Goal: Information Seeking & Learning: Find specific fact

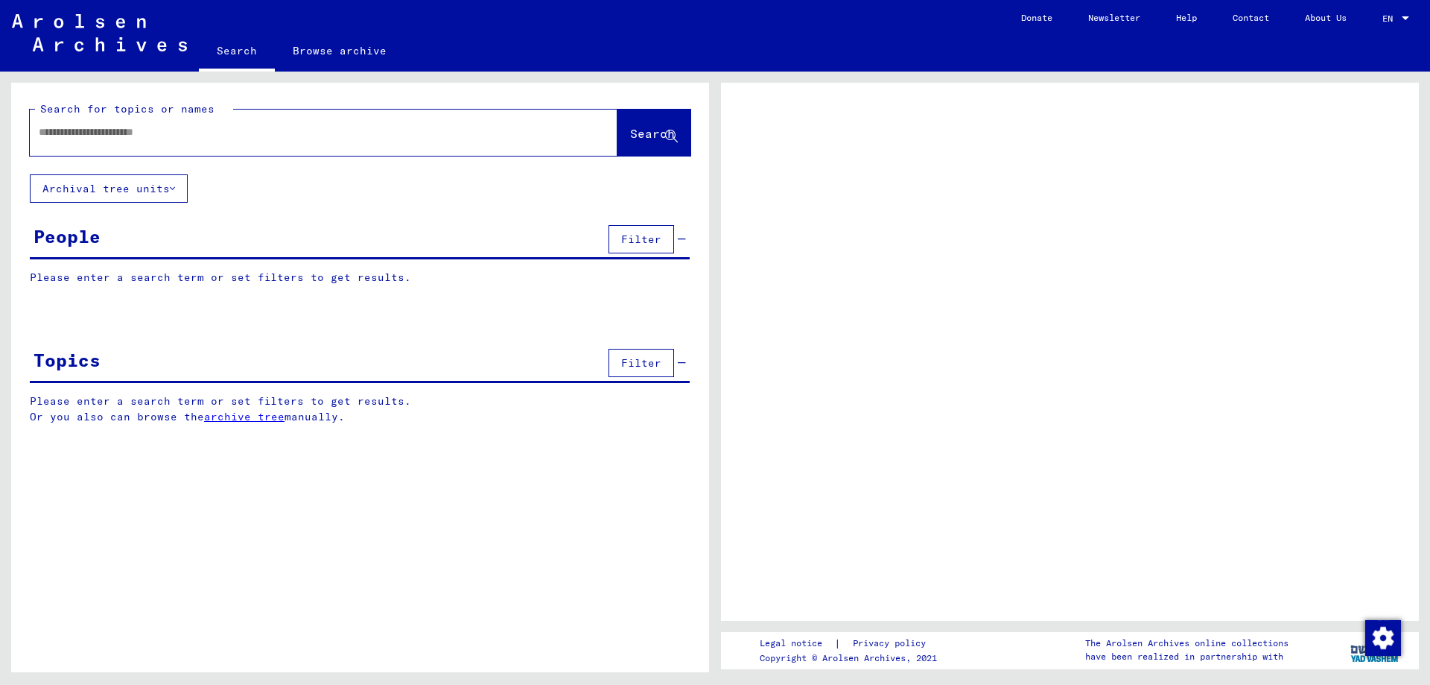
click at [87, 131] on input "text" at bounding box center [310, 132] width 543 height 16
type input "*"
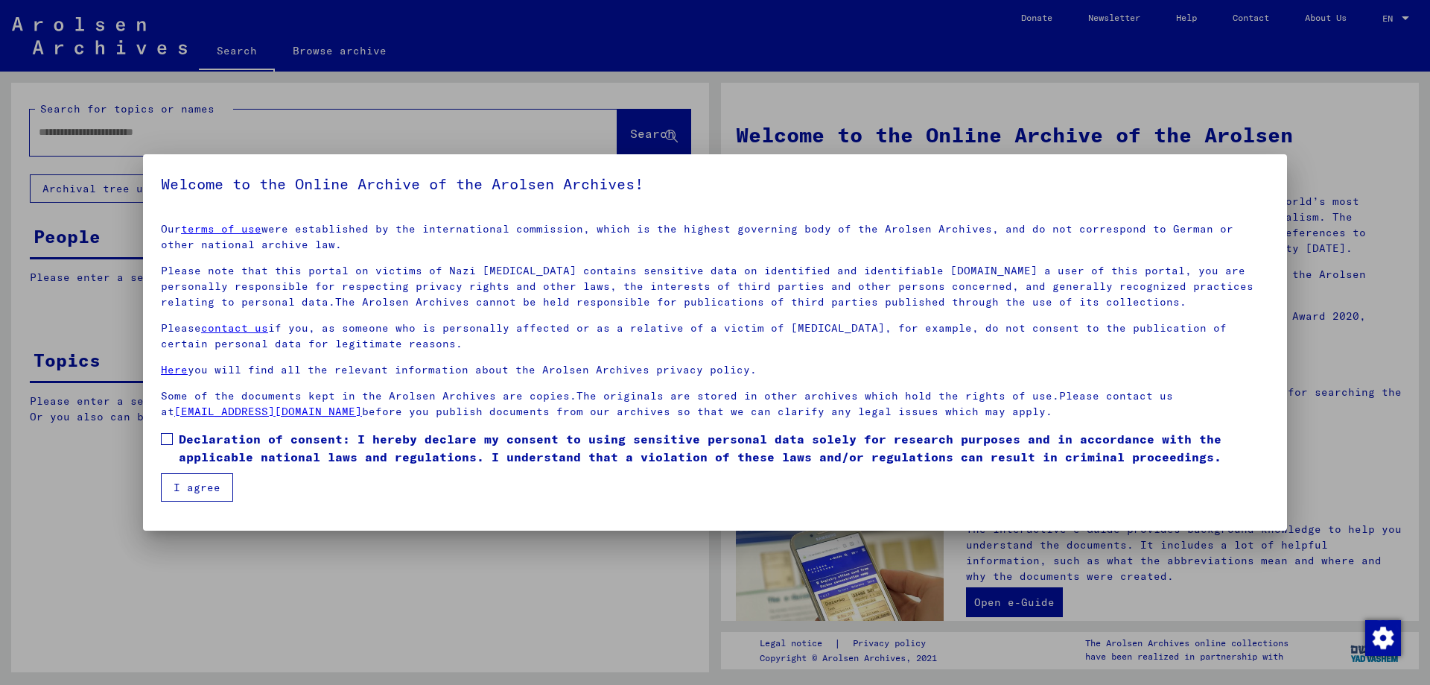
click at [194, 487] on button "I agree" at bounding box center [197, 487] width 72 height 28
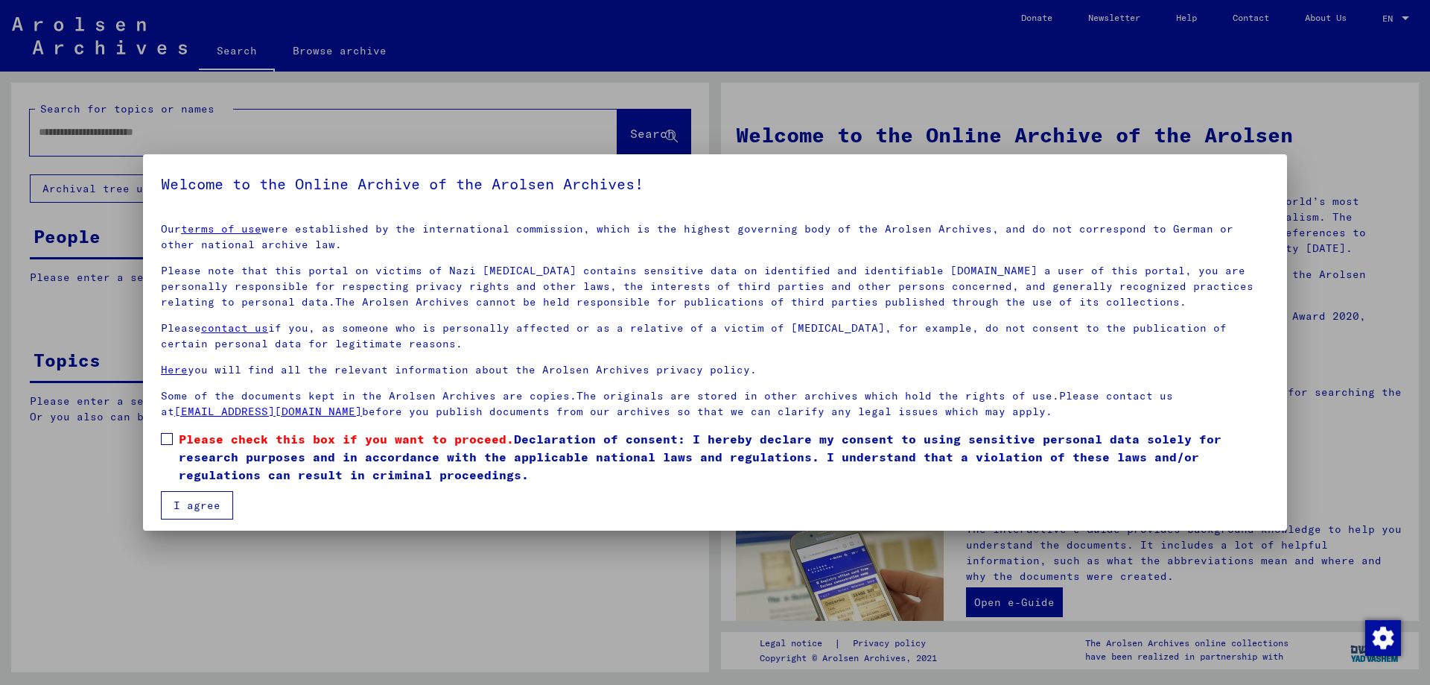
click at [163, 432] on label "Please check this box if you want to proceed. Declaration of consent: I hereby …" at bounding box center [715, 457] width 1109 height 54
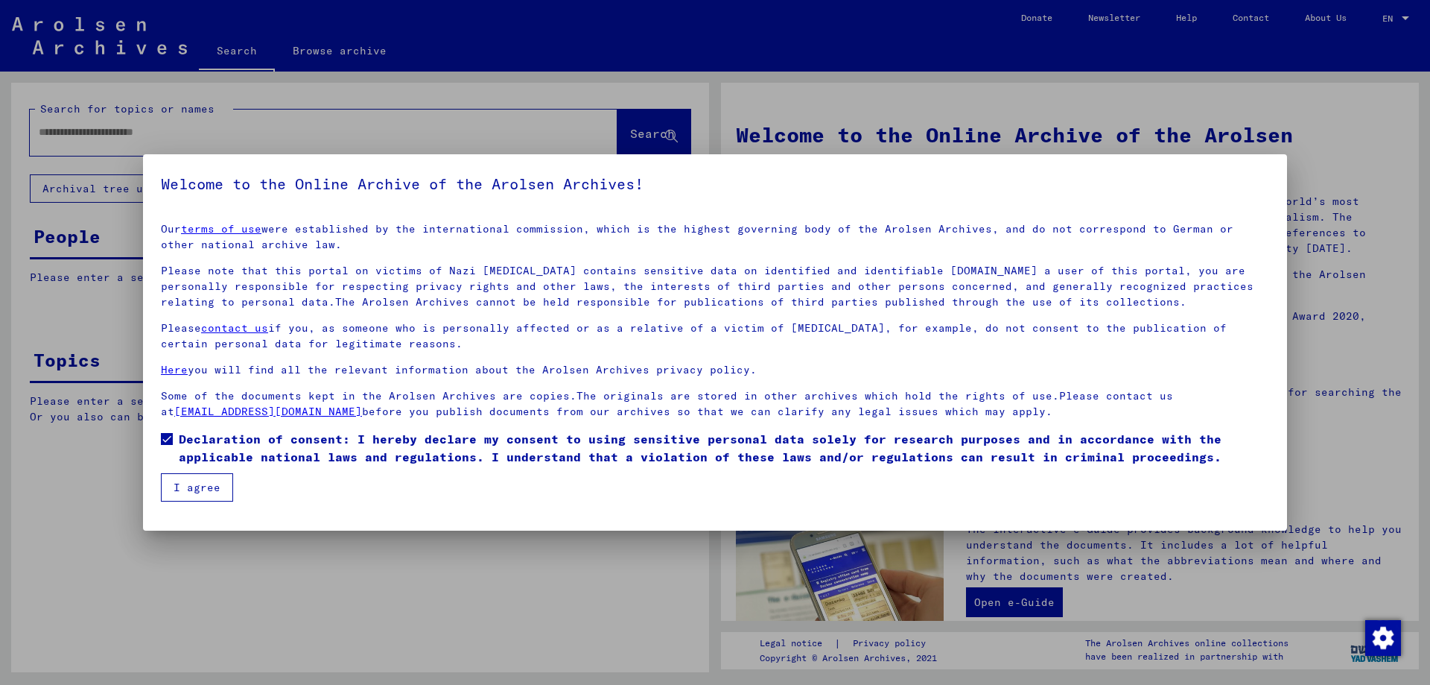
click at [180, 485] on button "I agree" at bounding box center [197, 487] width 72 height 28
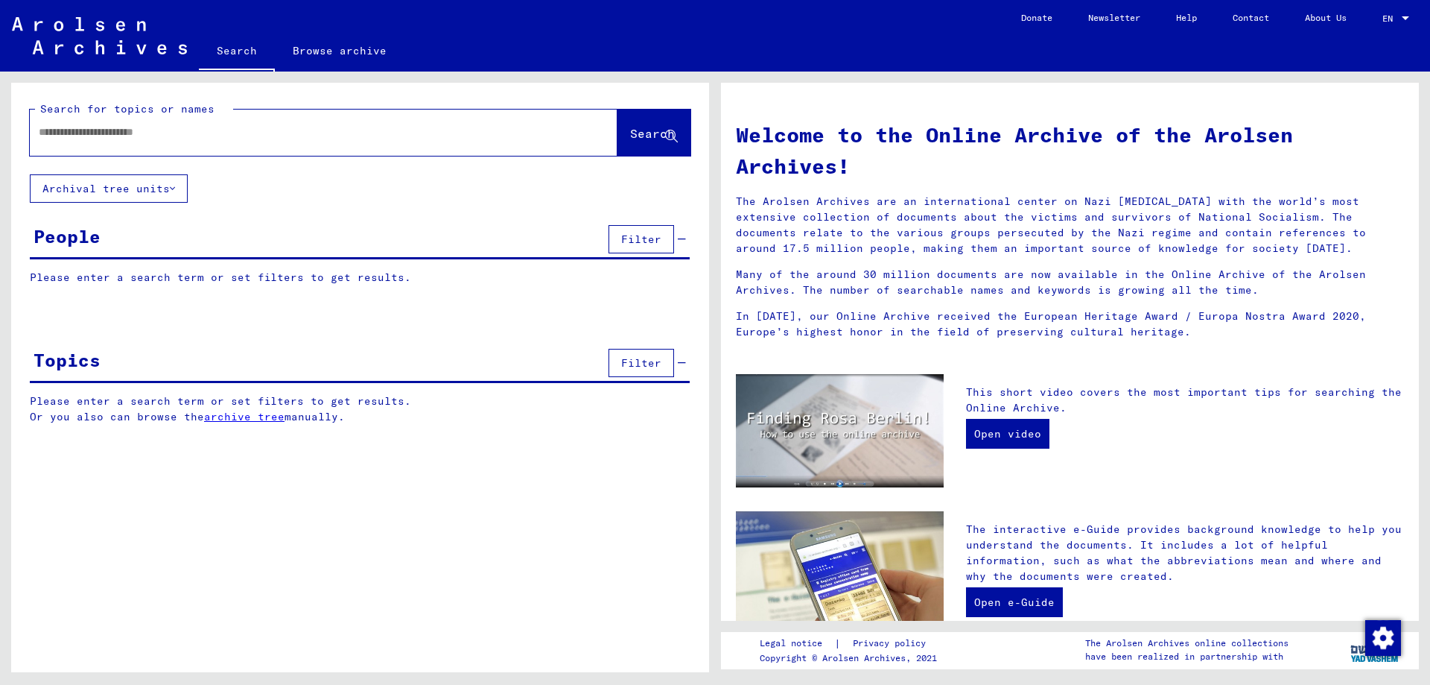
click at [95, 133] on input "text" at bounding box center [306, 132] width 534 height 16
type input "**********"
click at [634, 130] on span "Search" at bounding box center [652, 133] width 45 height 15
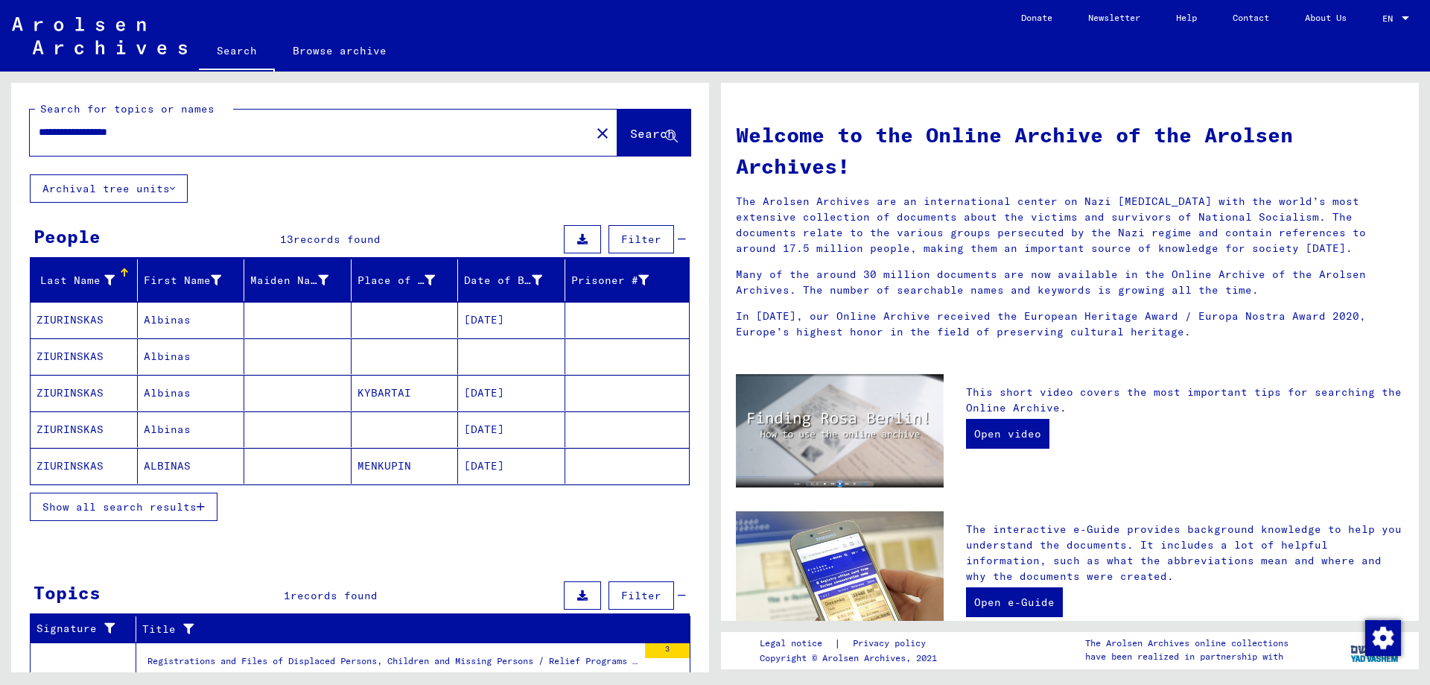
click at [164, 315] on mat-cell "Albinas" at bounding box center [191, 320] width 107 height 36
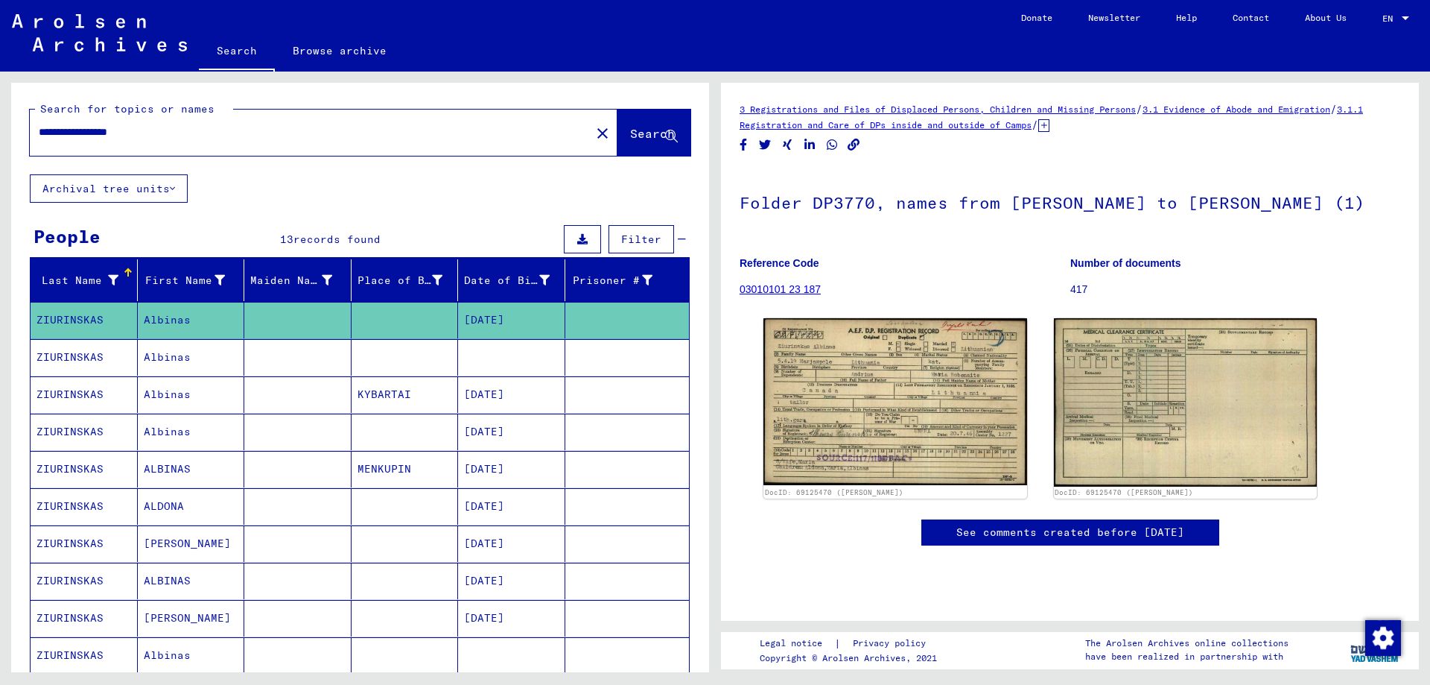
click at [160, 354] on mat-cell "Albinas" at bounding box center [191, 357] width 107 height 37
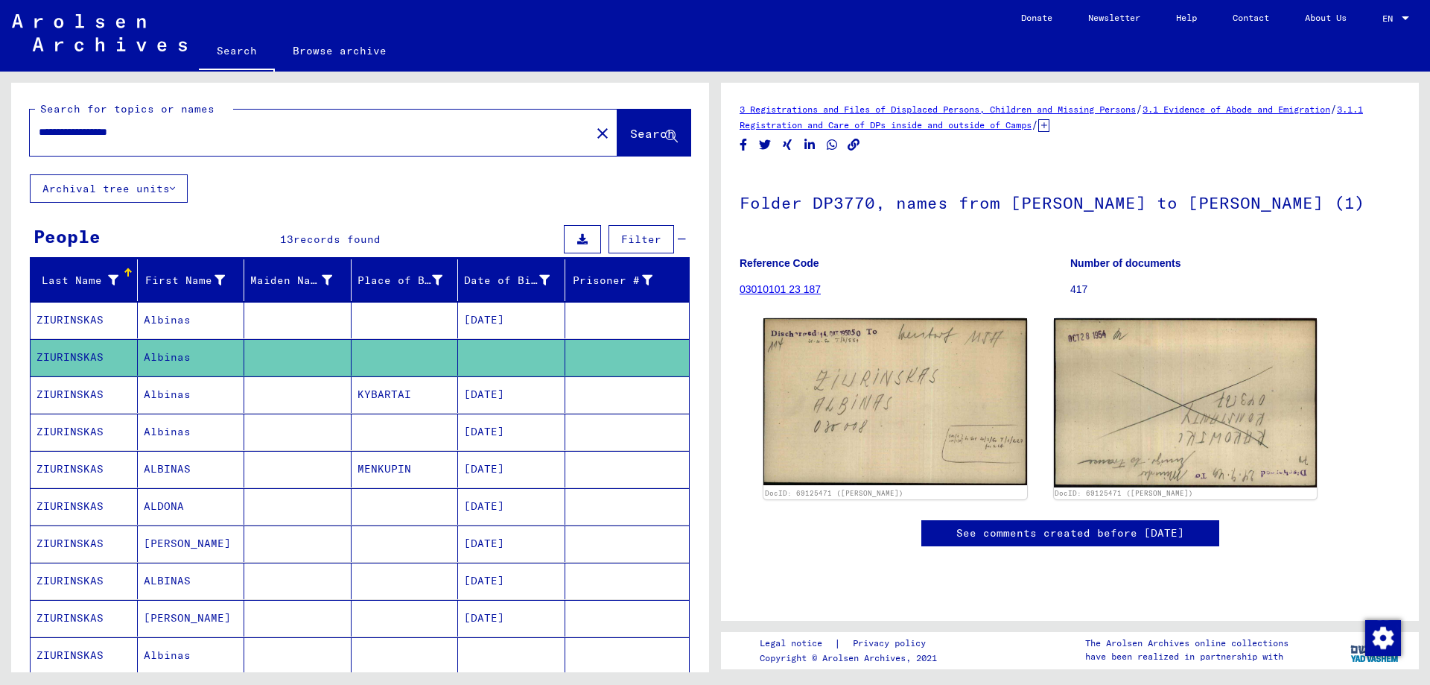
click at [163, 390] on mat-cell "Albinas" at bounding box center [191, 394] width 107 height 37
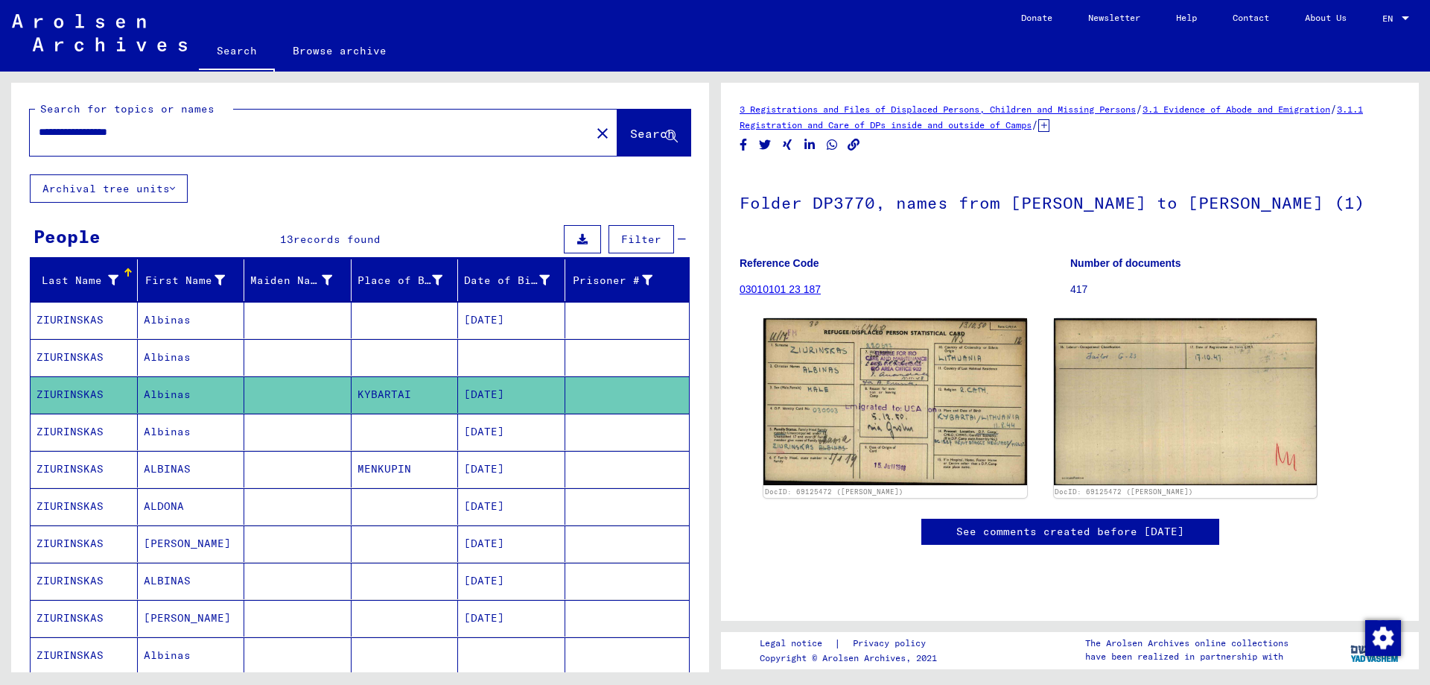
click at [165, 432] on mat-cell "Albinas" at bounding box center [191, 431] width 107 height 37
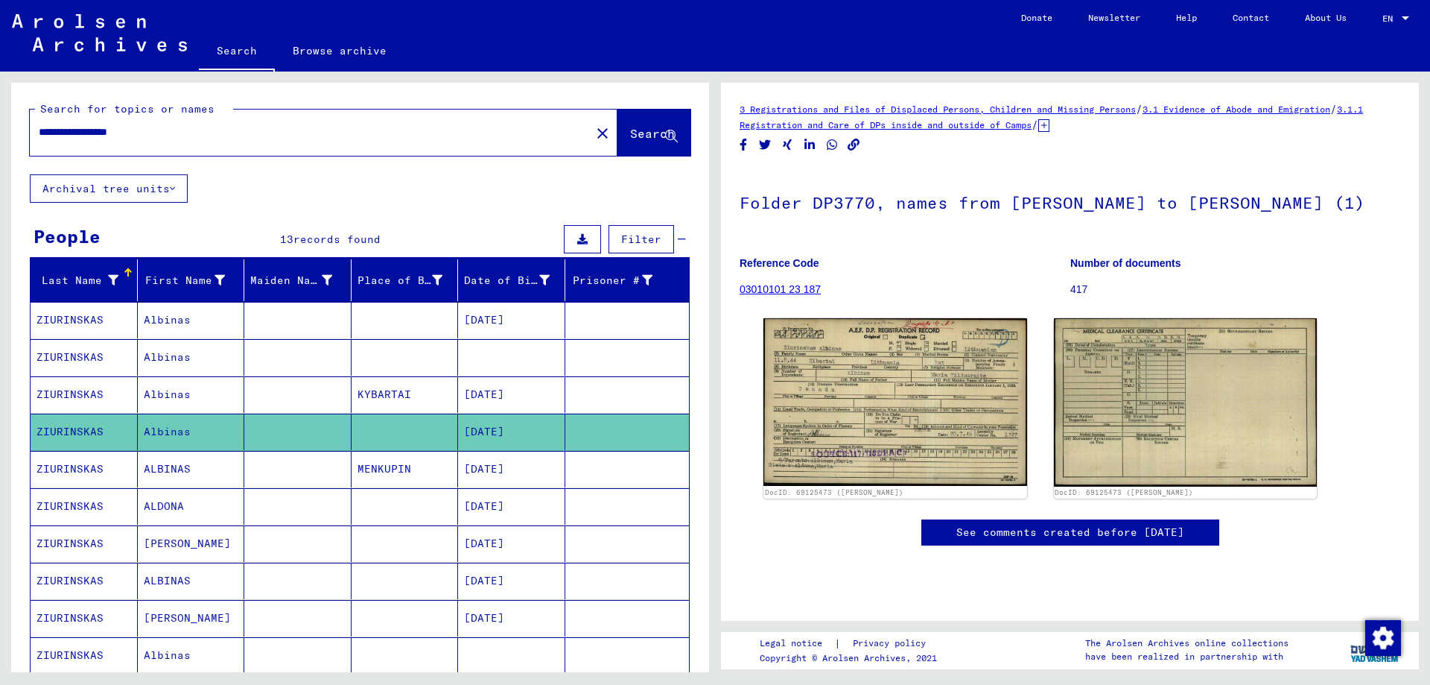
click at [162, 467] on mat-cell "ALBINAS" at bounding box center [191, 469] width 107 height 37
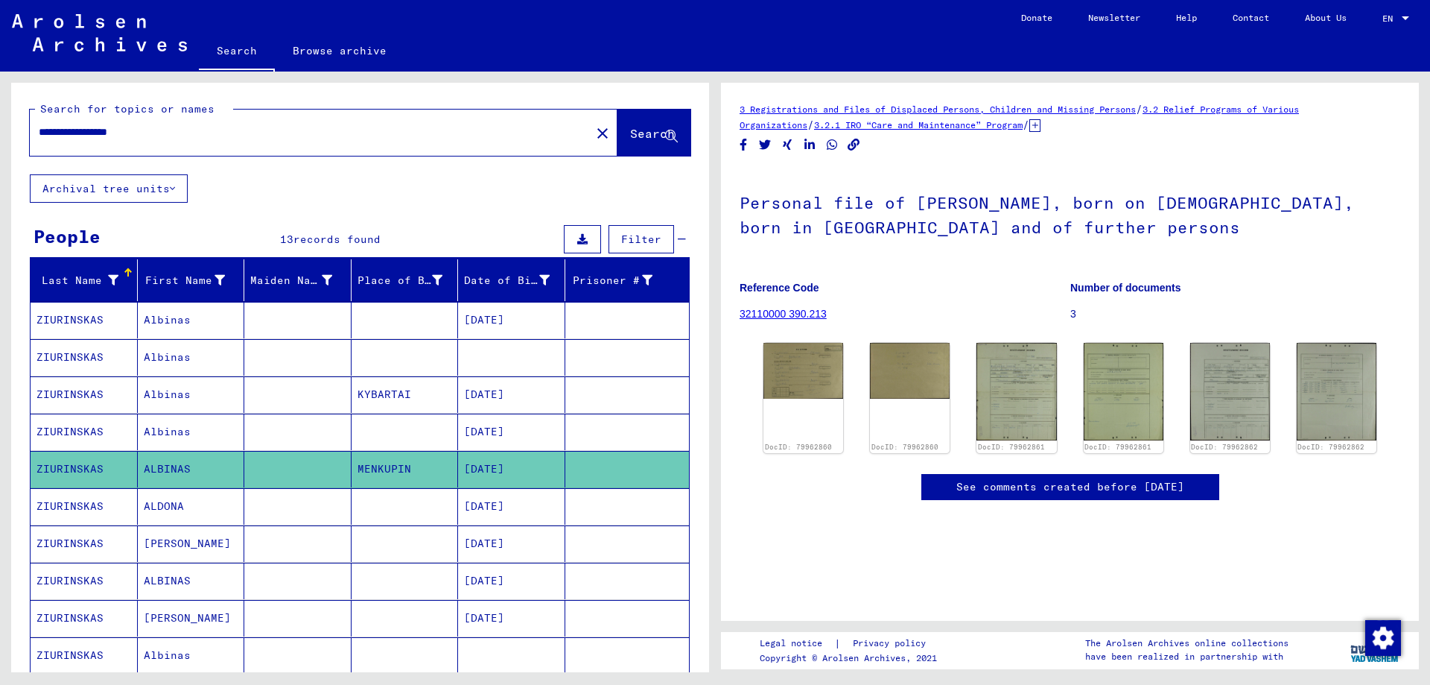
click at [165, 504] on mat-cell "ALDONA" at bounding box center [191, 506] width 107 height 37
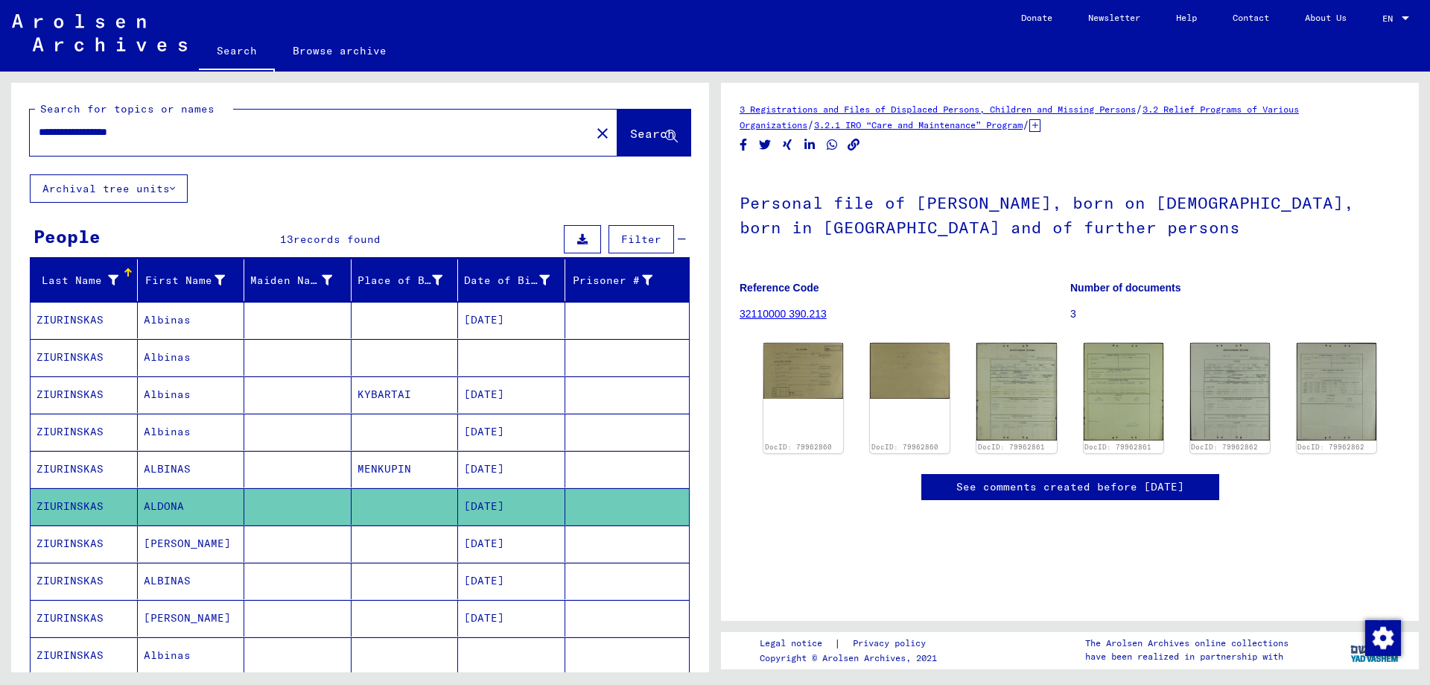
click at [159, 502] on mat-cell "ALDONA" at bounding box center [191, 506] width 107 height 37
click at [167, 539] on mat-cell "[PERSON_NAME]" at bounding box center [191, 543] width 107 height 37
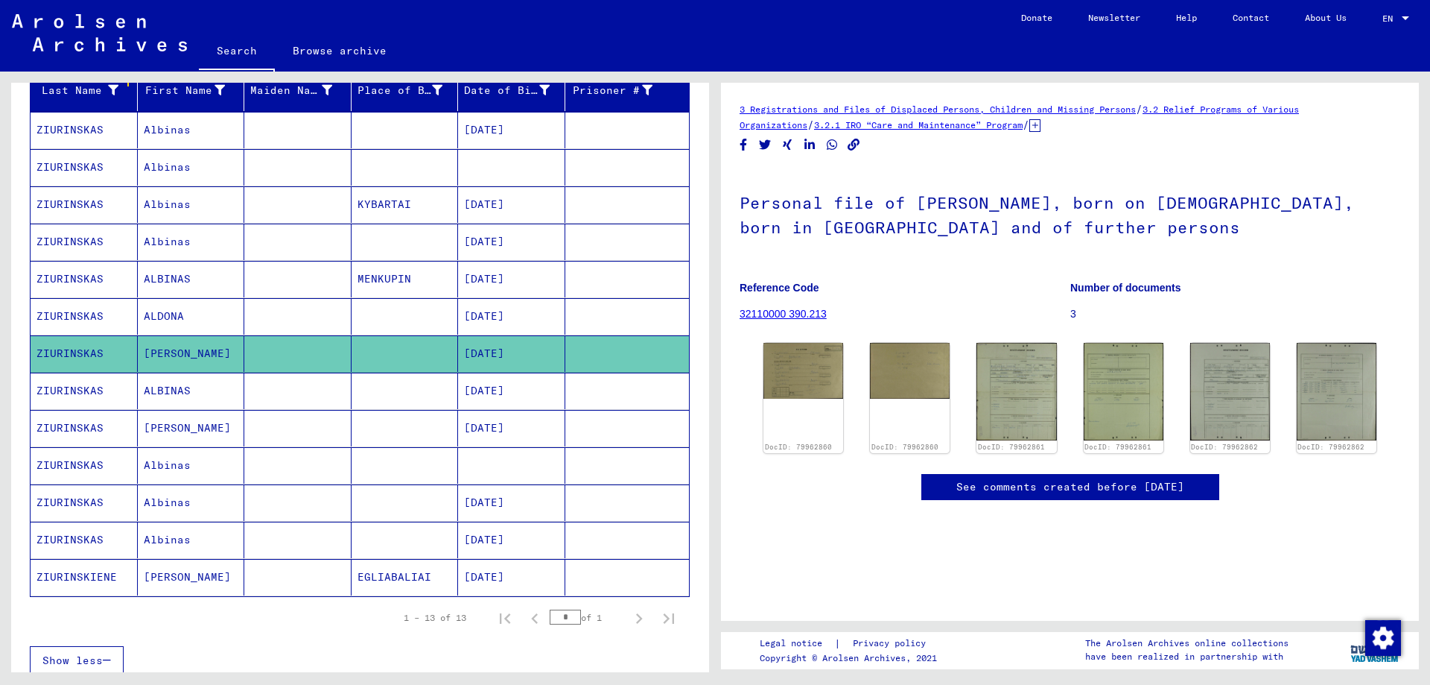
scroll to position [223, 0]
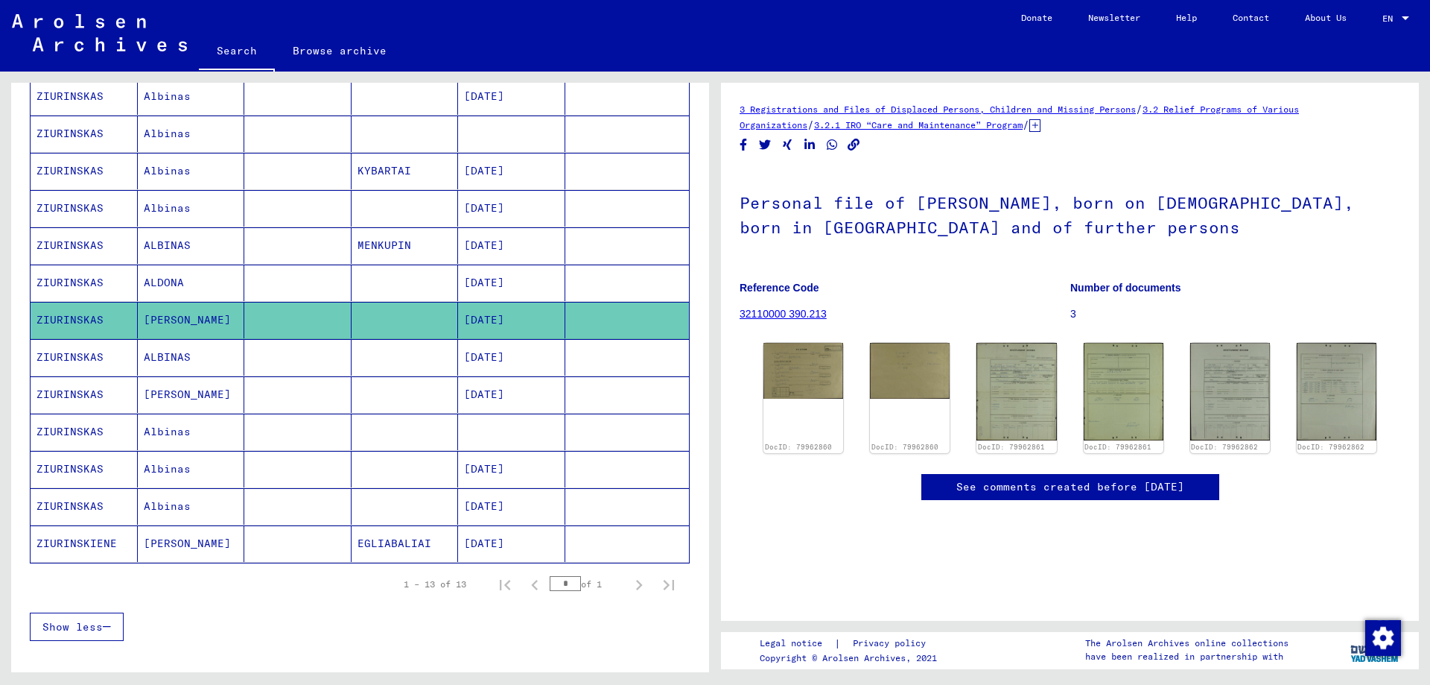
click at [171, 352] on mat-cell "ALBINAS" at bounding box center [191, 357] width 107 height 37
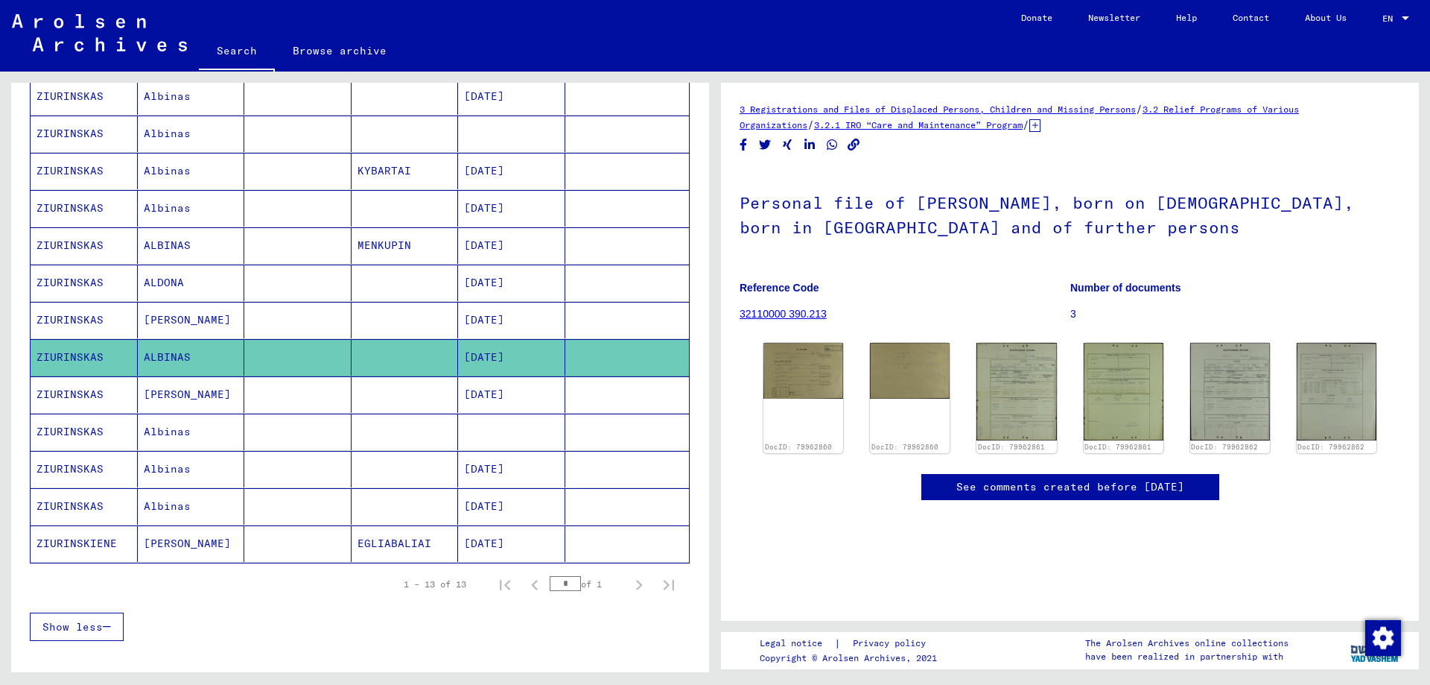
click at [159, 393] on mat-cell "[PERSON_NAME]" at bounding box center [191, 394] width 107 height 37
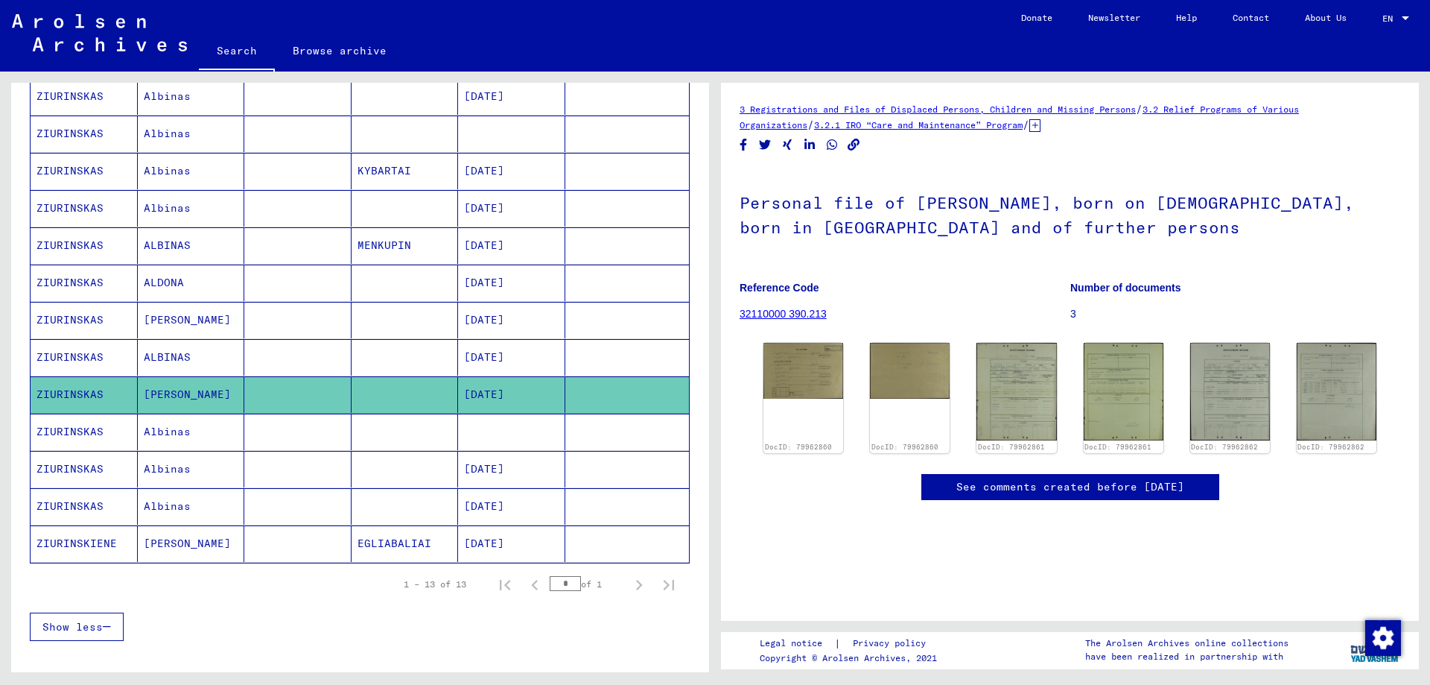
click at [156, 425] on mat-cell "Albinas" at bounding box center [191, 431] width 107 height 37
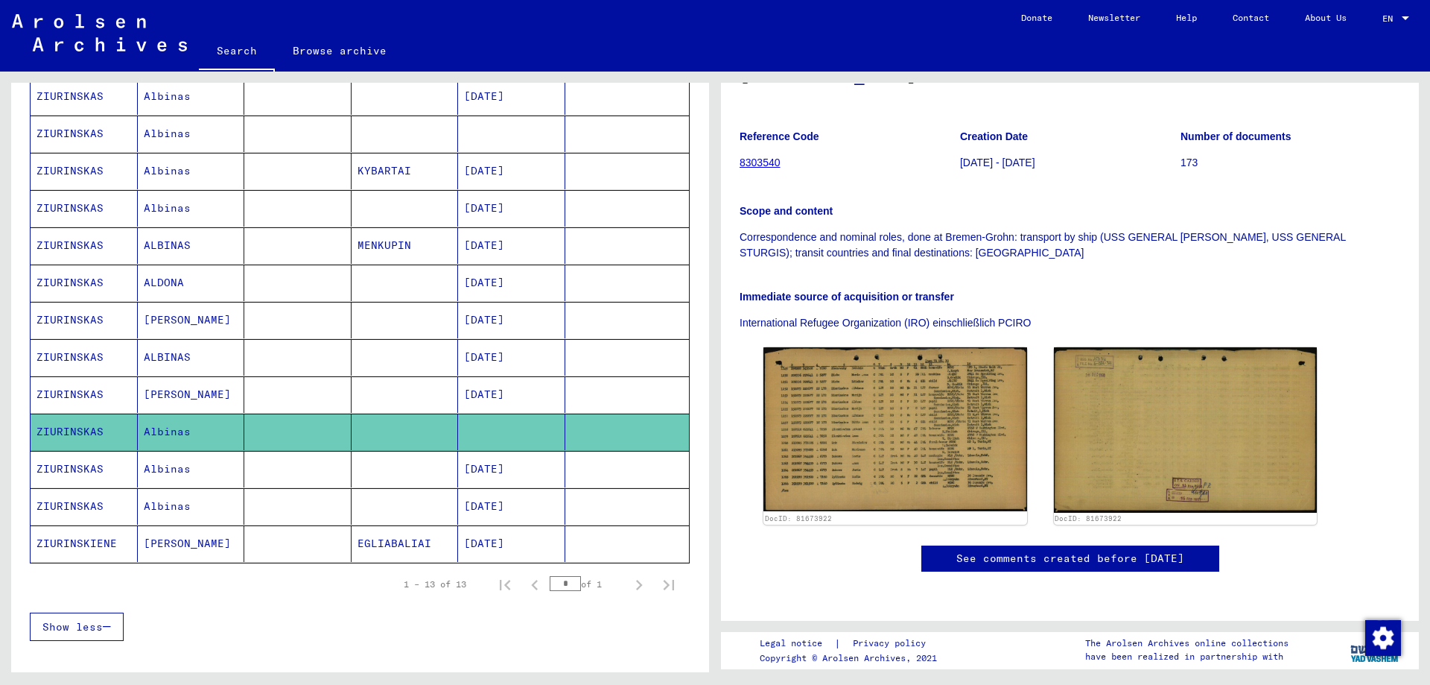
scroll to position [223, 0]
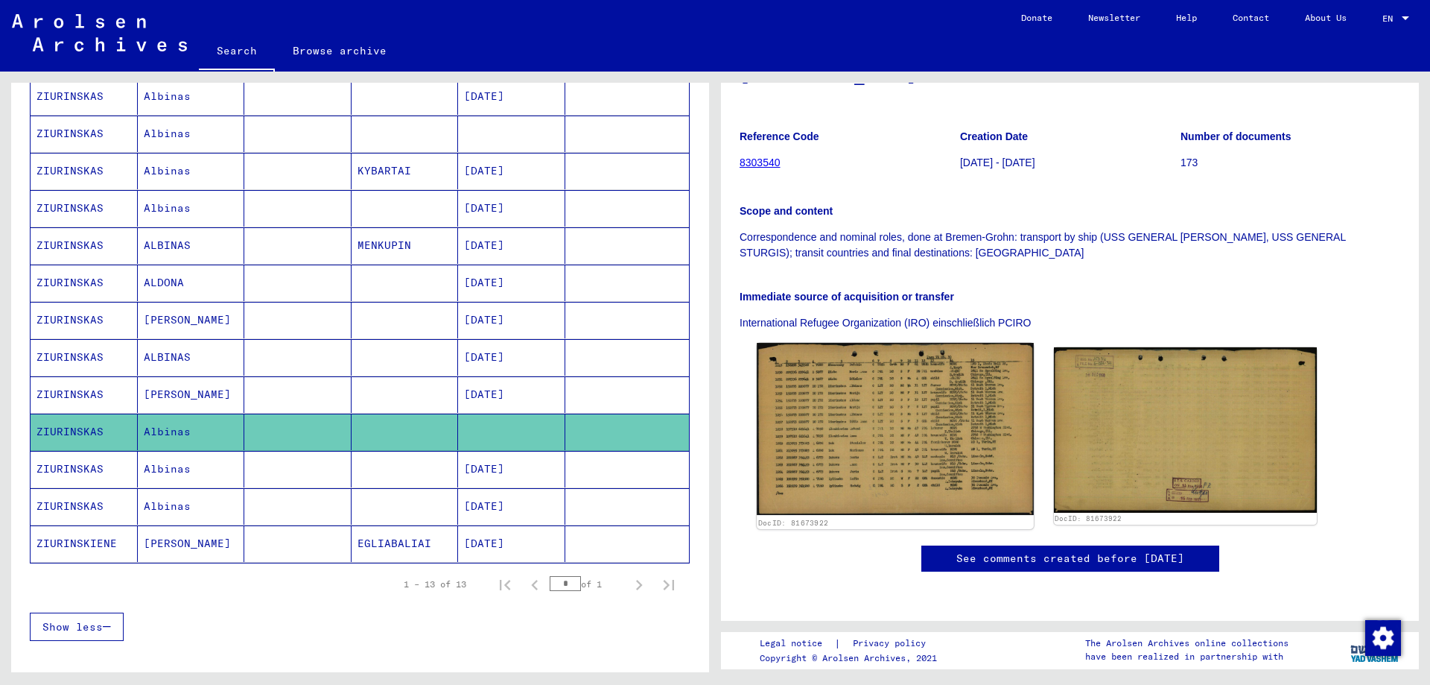
click at [878, 377] on img at bounding box center [895, 429] width 276 height 172
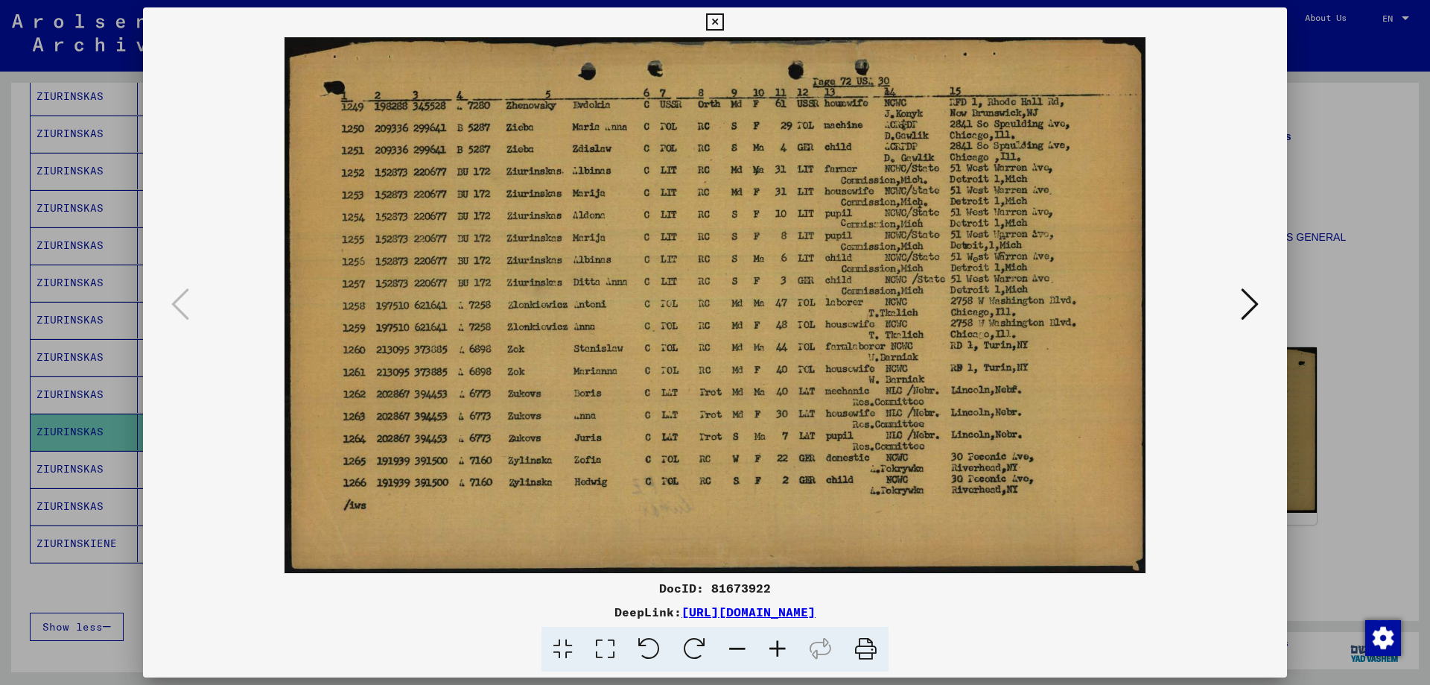
click at [1252, 302] on icon at bounding box center [1250, 304] width 18 height 36
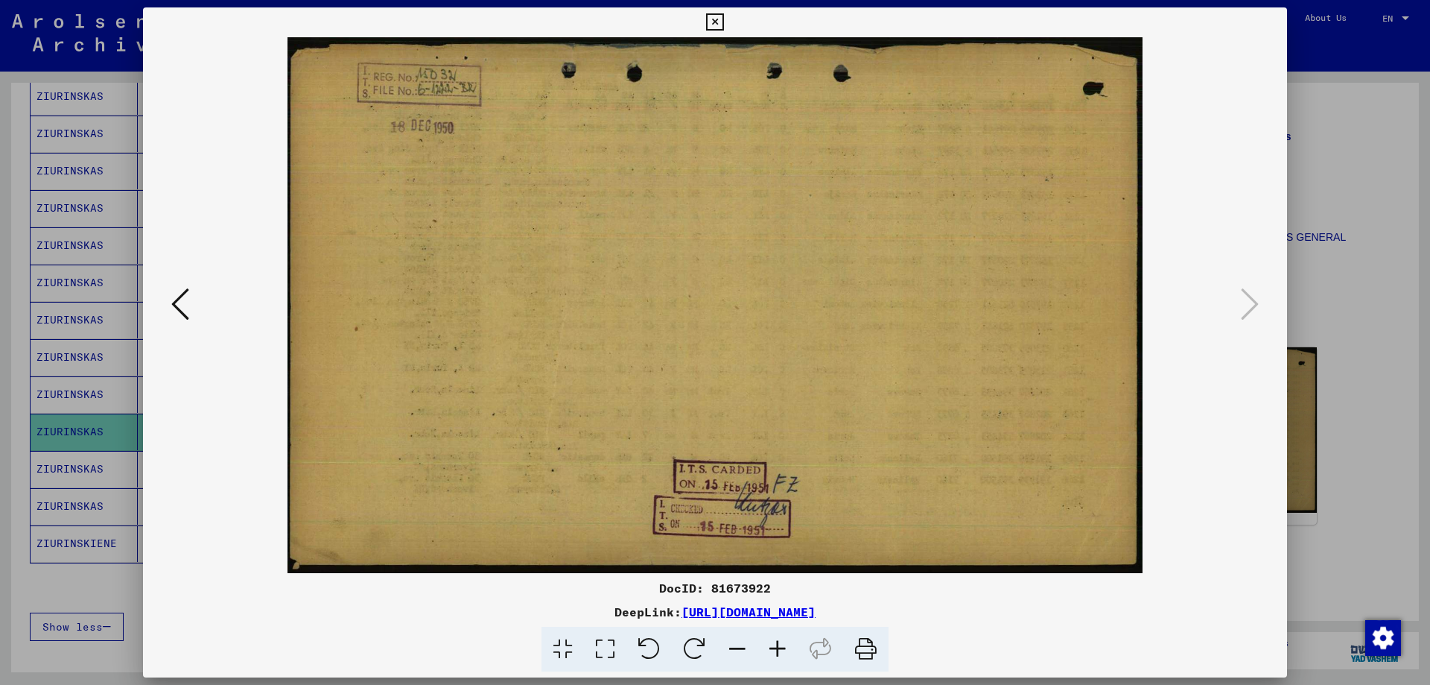
click at [178, 299] on icon at bounding box center [180, 304] width 18 height 36
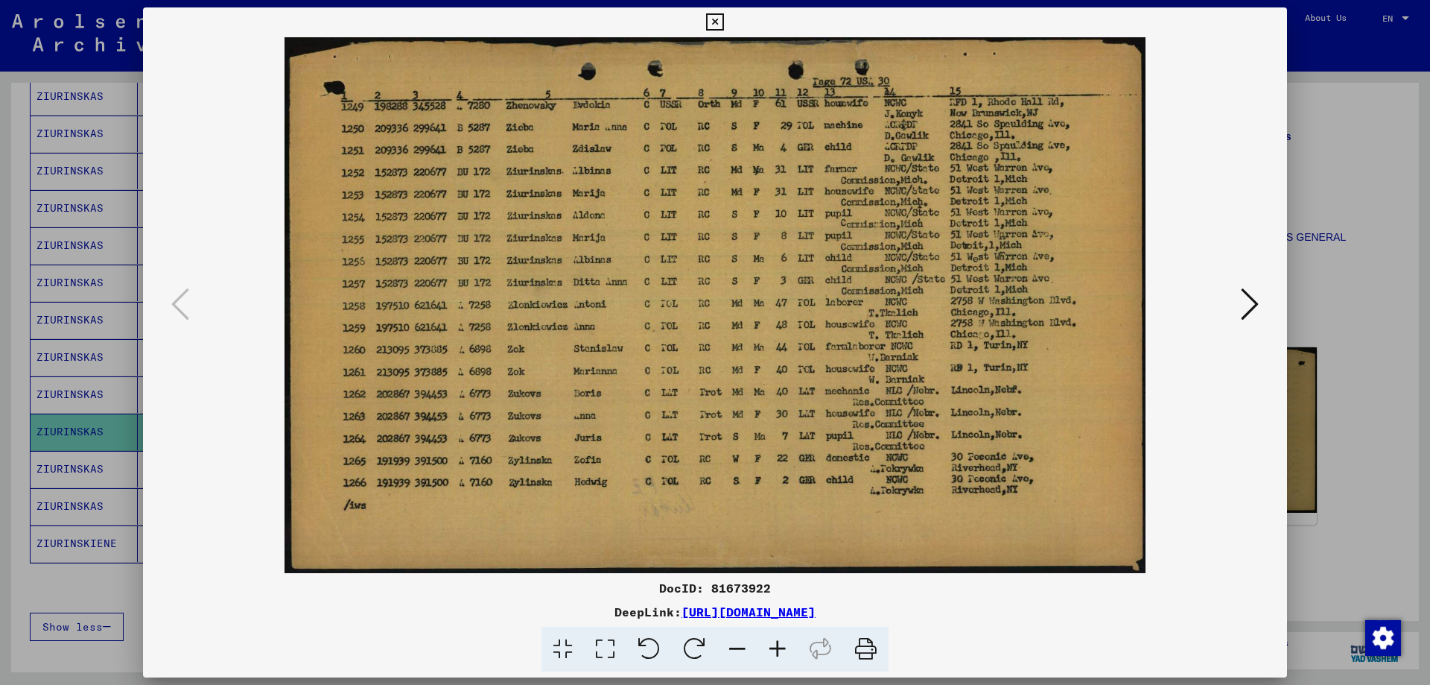
click at [715, 16] on icon at bounding box center [714, 22] width 17 height 18
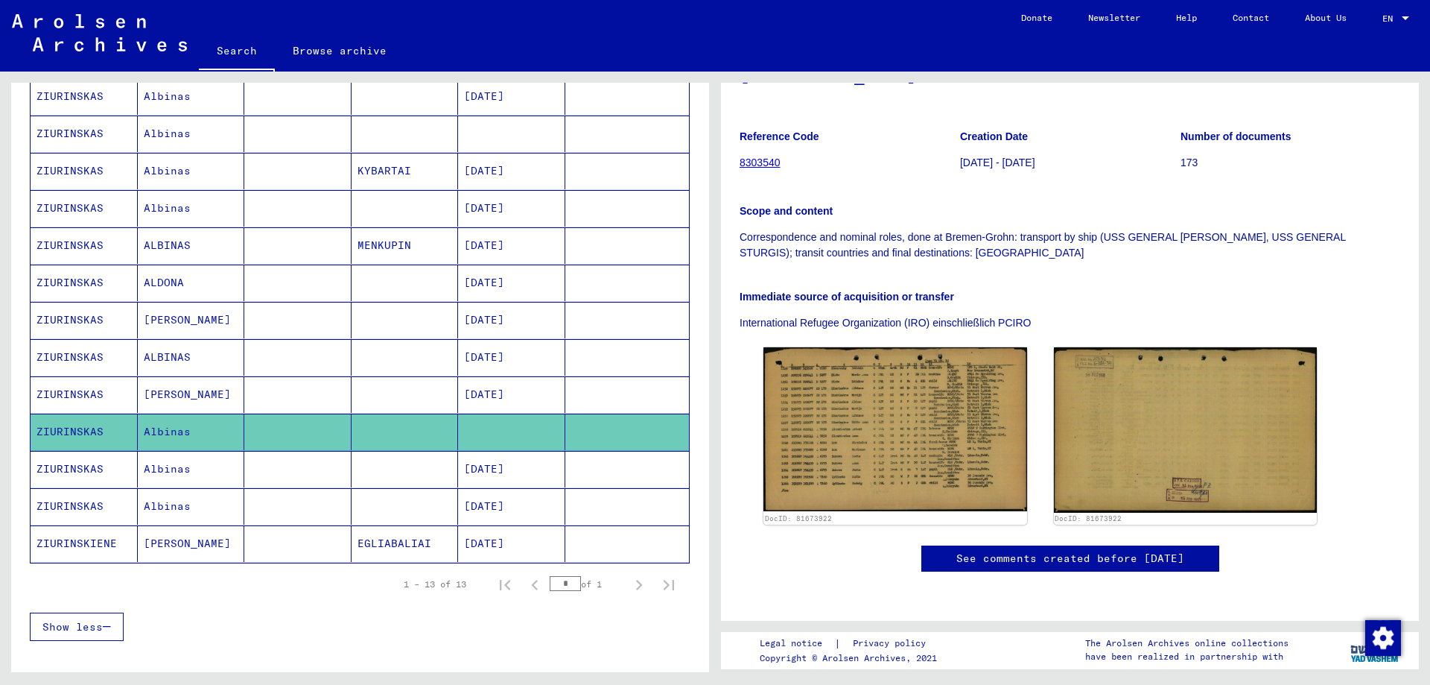
click at [166, 468] on mat-cell "Albinas" at bounding box center [191, 469] width 107 height 37
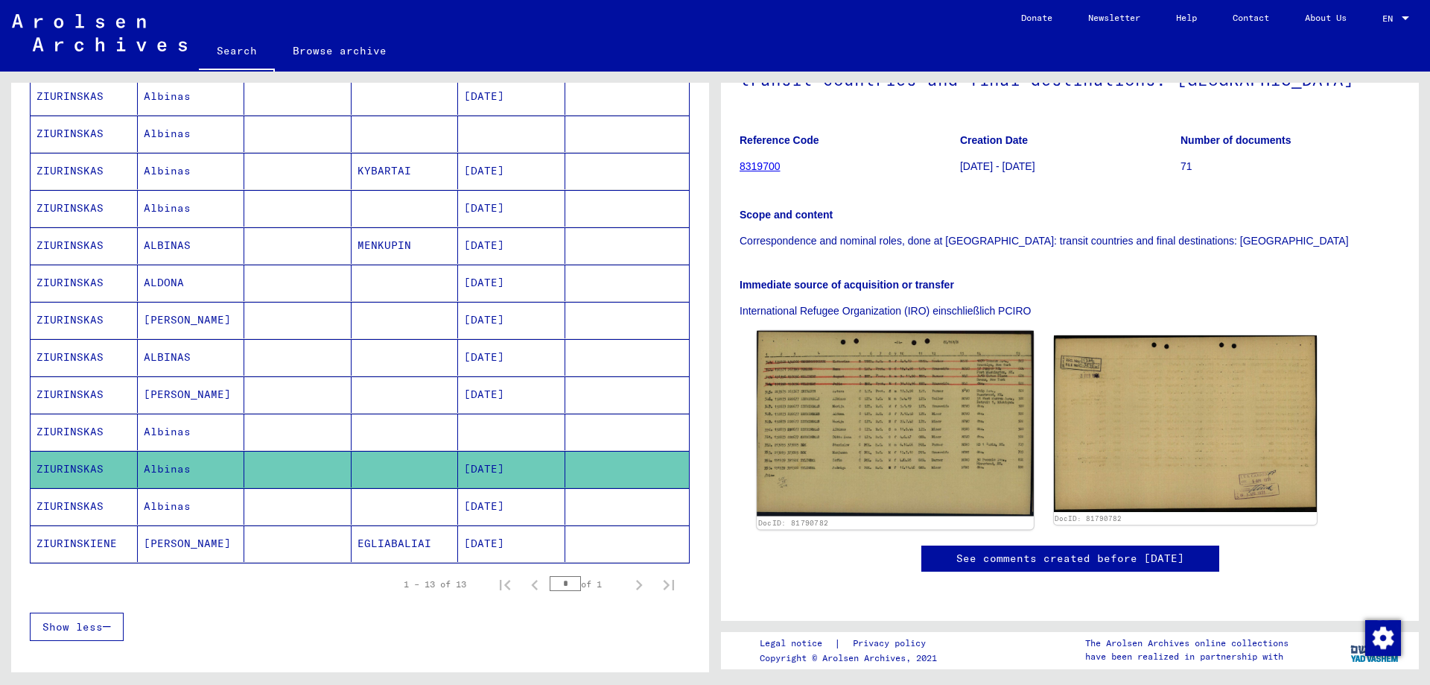
scroll to position [223, 0]
click at [898, 349] on img at bounding box center [895, 424] width 276 height 186
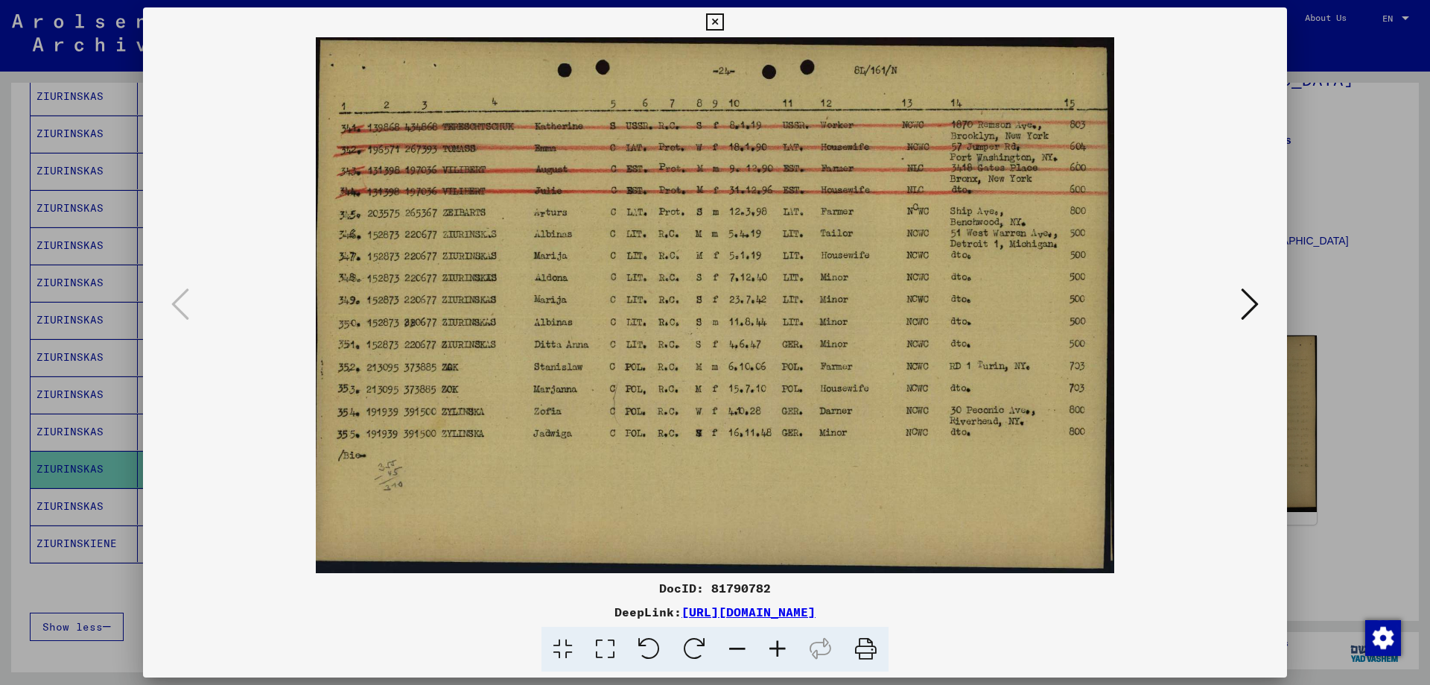
click at [710, 16] on icon at bounding box center [714, 22] width 17 height 18
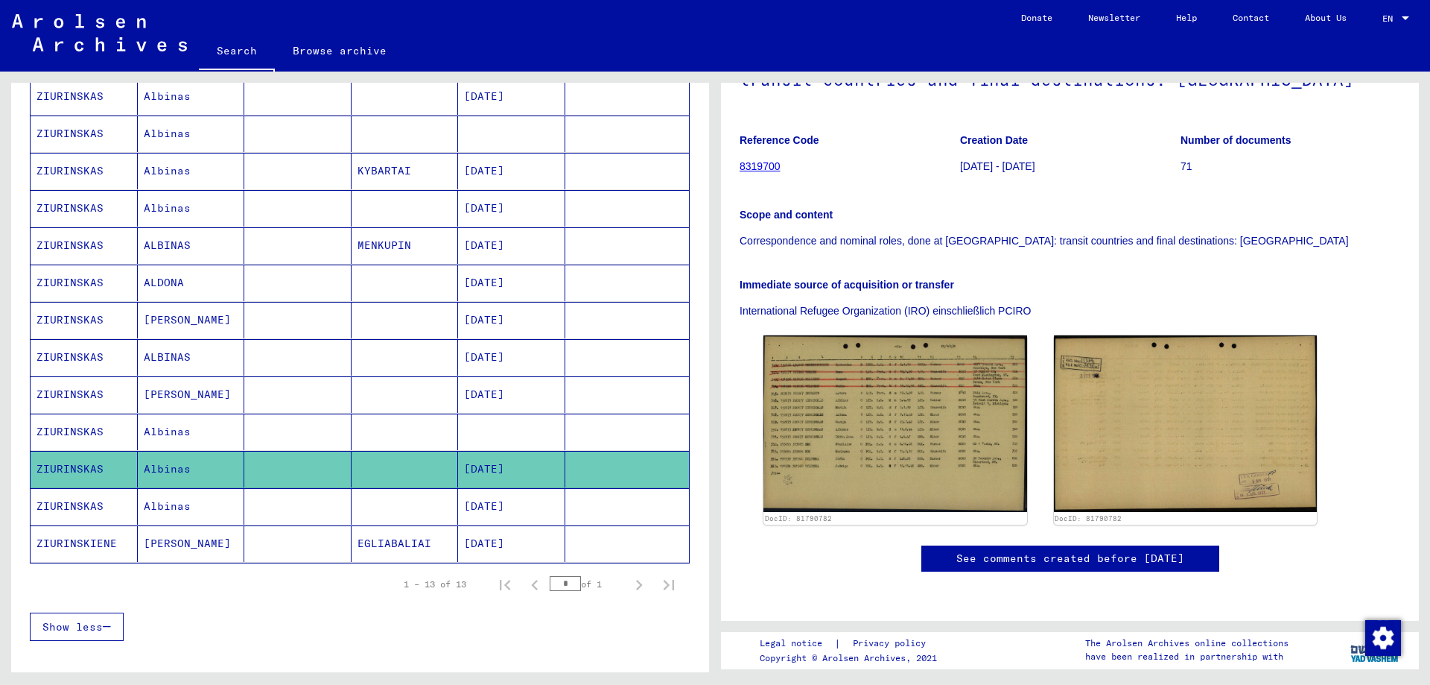
click at [168, 505] on mat-cell "Albinas" at bounding box center [191, 506] width 107 height 37
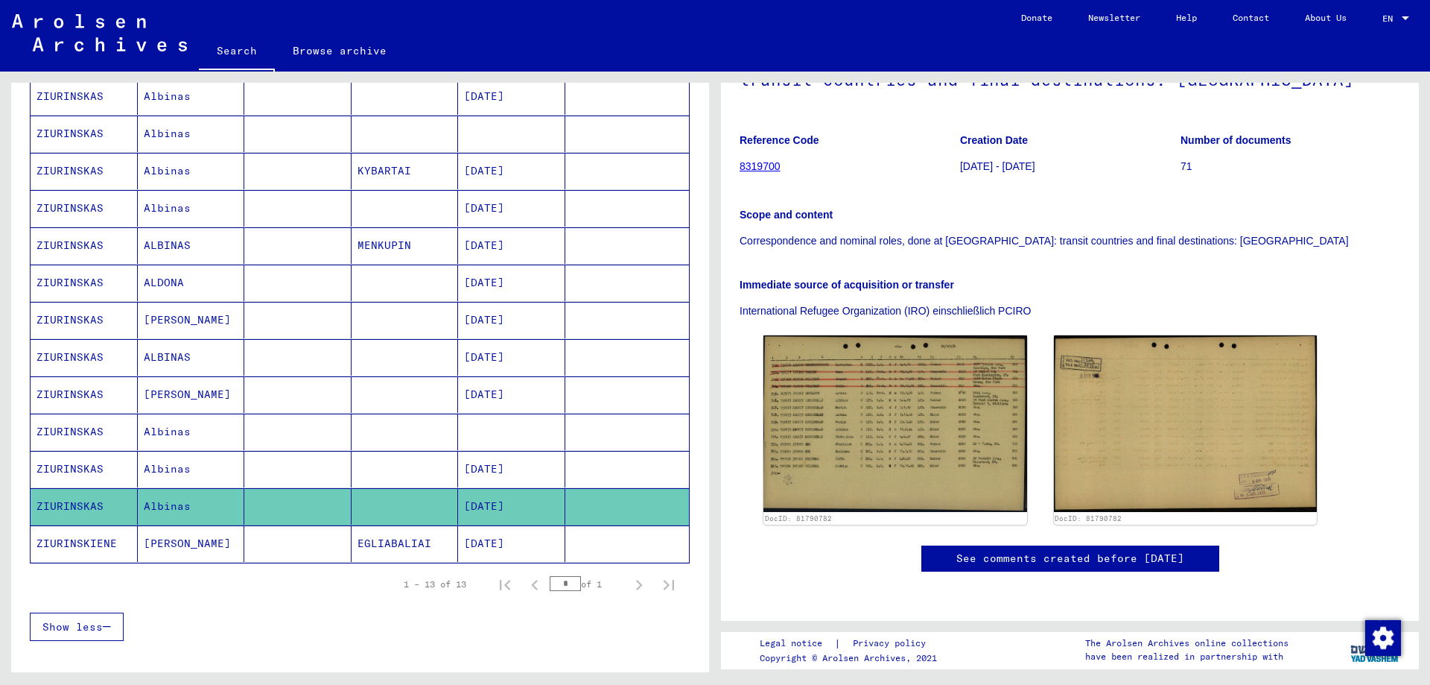
click at [162, 539] on mat-cell "[PERSON_NAME]" at bounding box center [191, 543] width 107 height 37
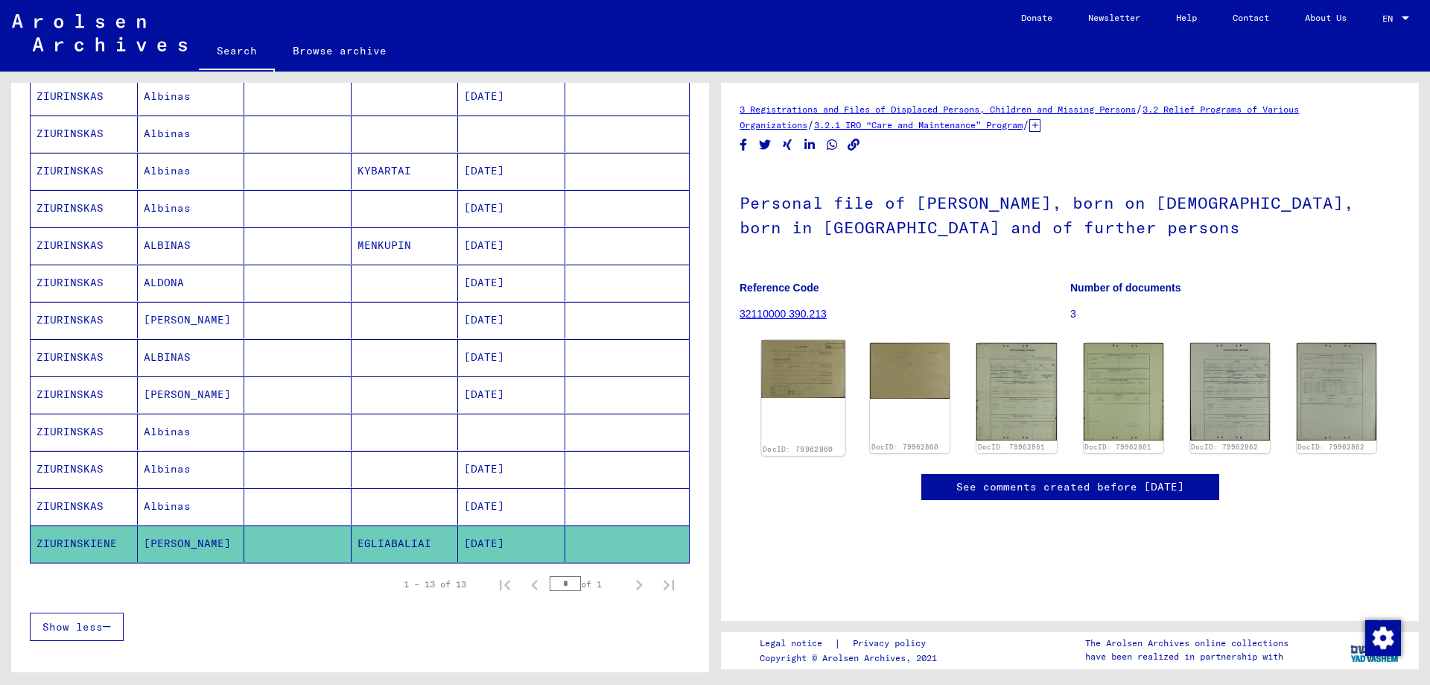
click at [804, 374] on img at bounding box center [803, 369] width 84 height 58
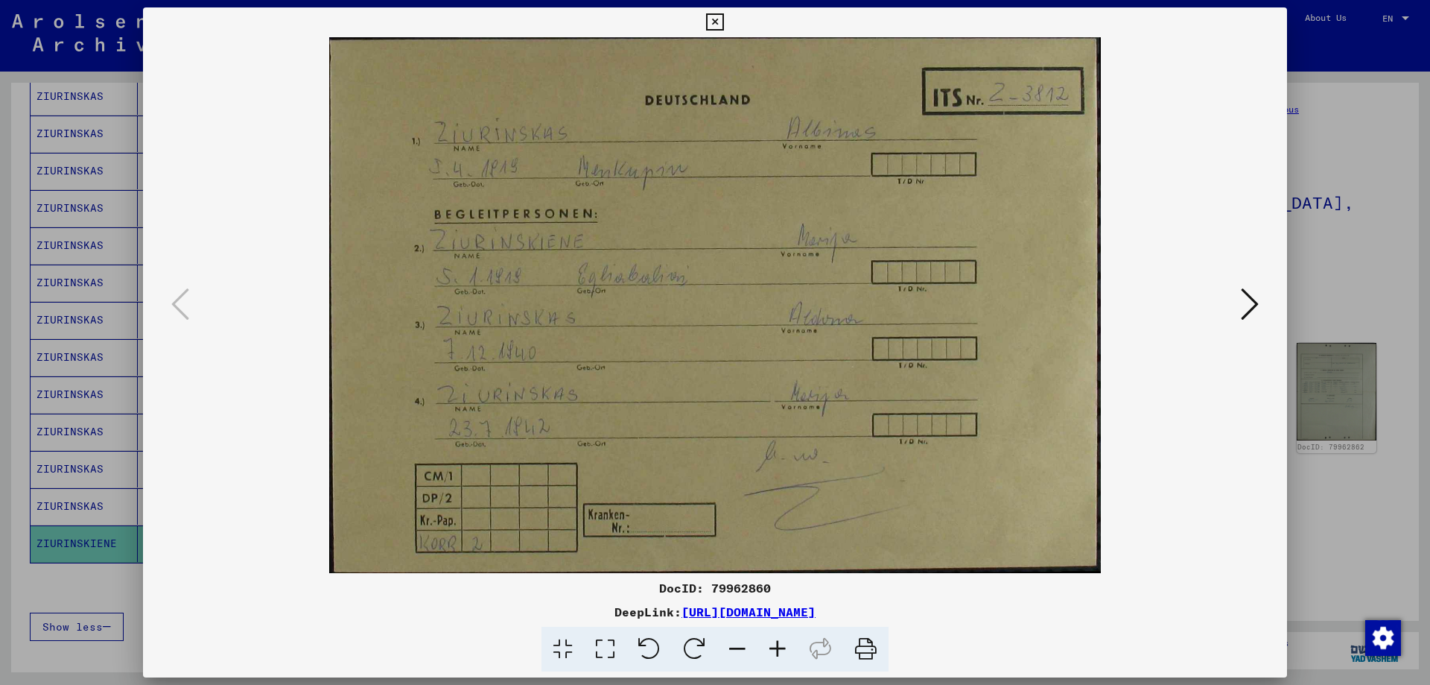
click at [1254, 299] on icon at bounding box center [1250, 304] width 18 height 36
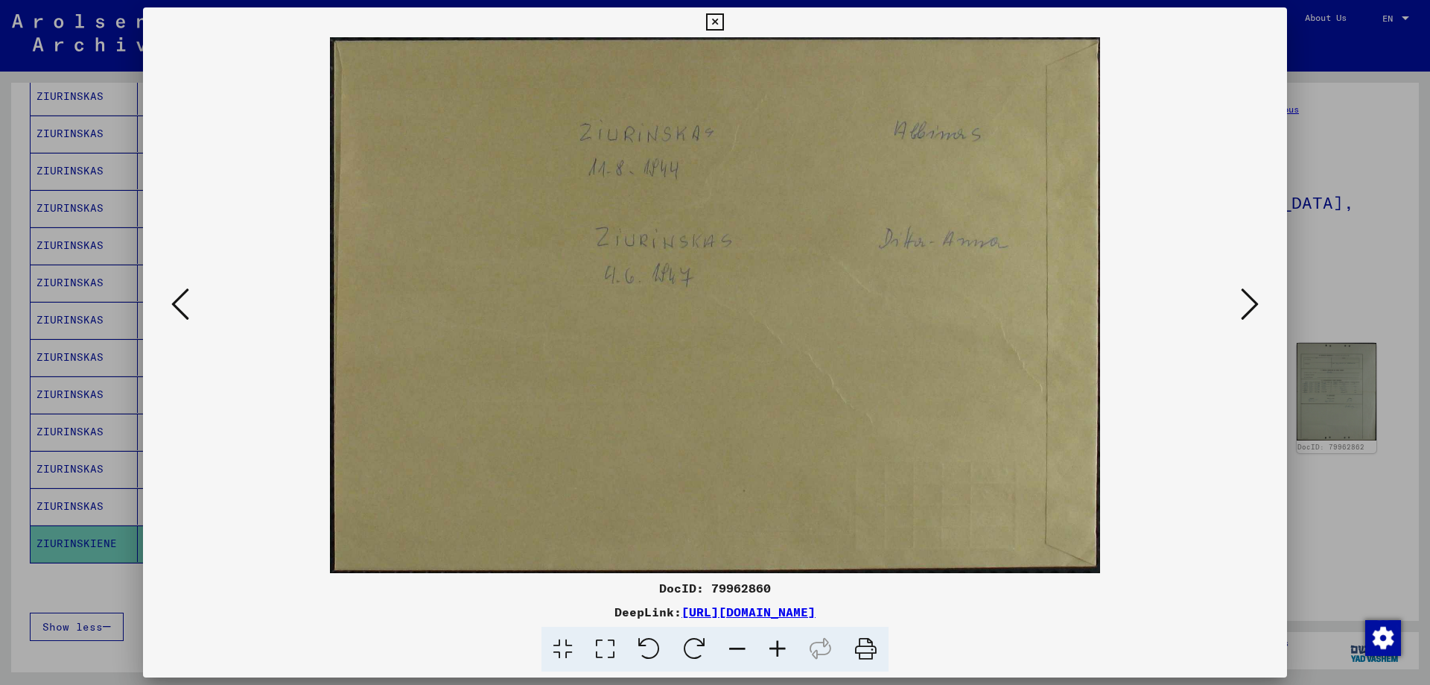
click at [1254, 297] on icon at bounding box center [1250, 304] width 18 height 36
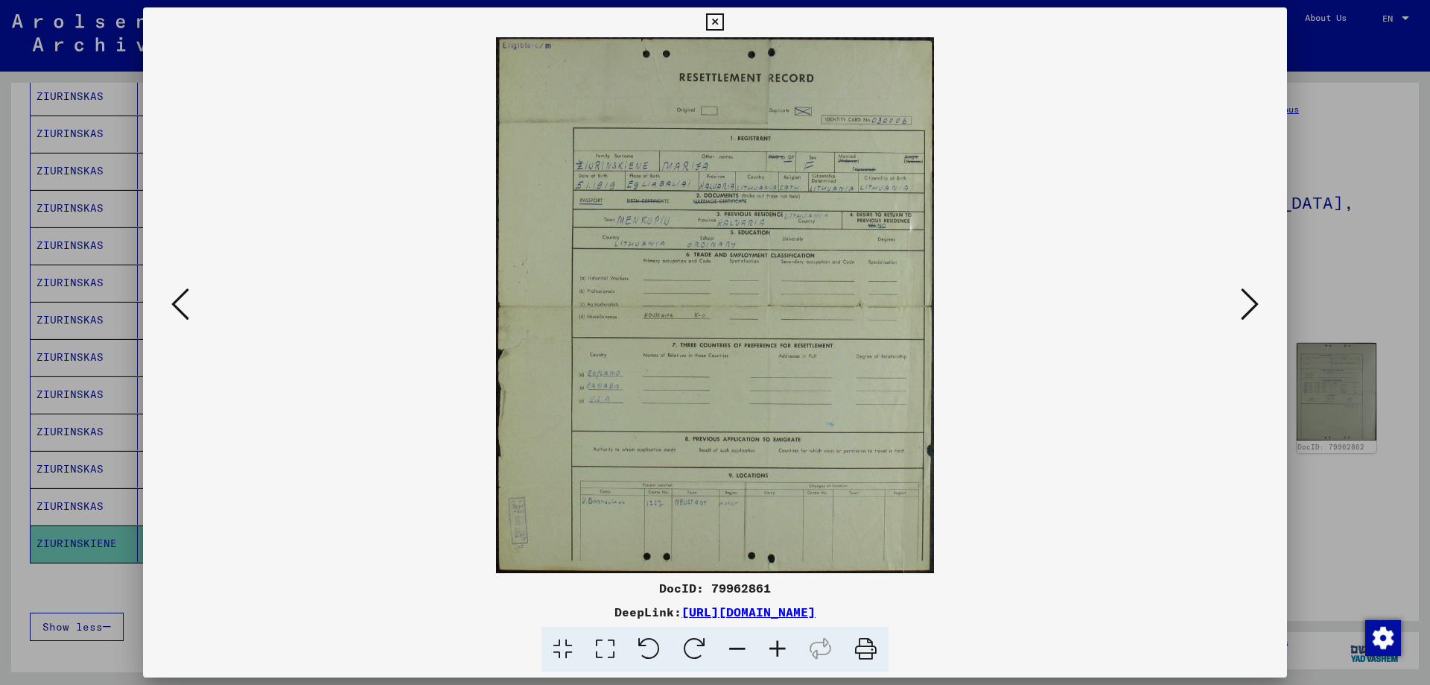
click at [733, 352] on img at bounding box center [715, 305] width 1043 height 536
click at [1255, 300] on icon at bounding box center [1250, 304] width 18 height 36
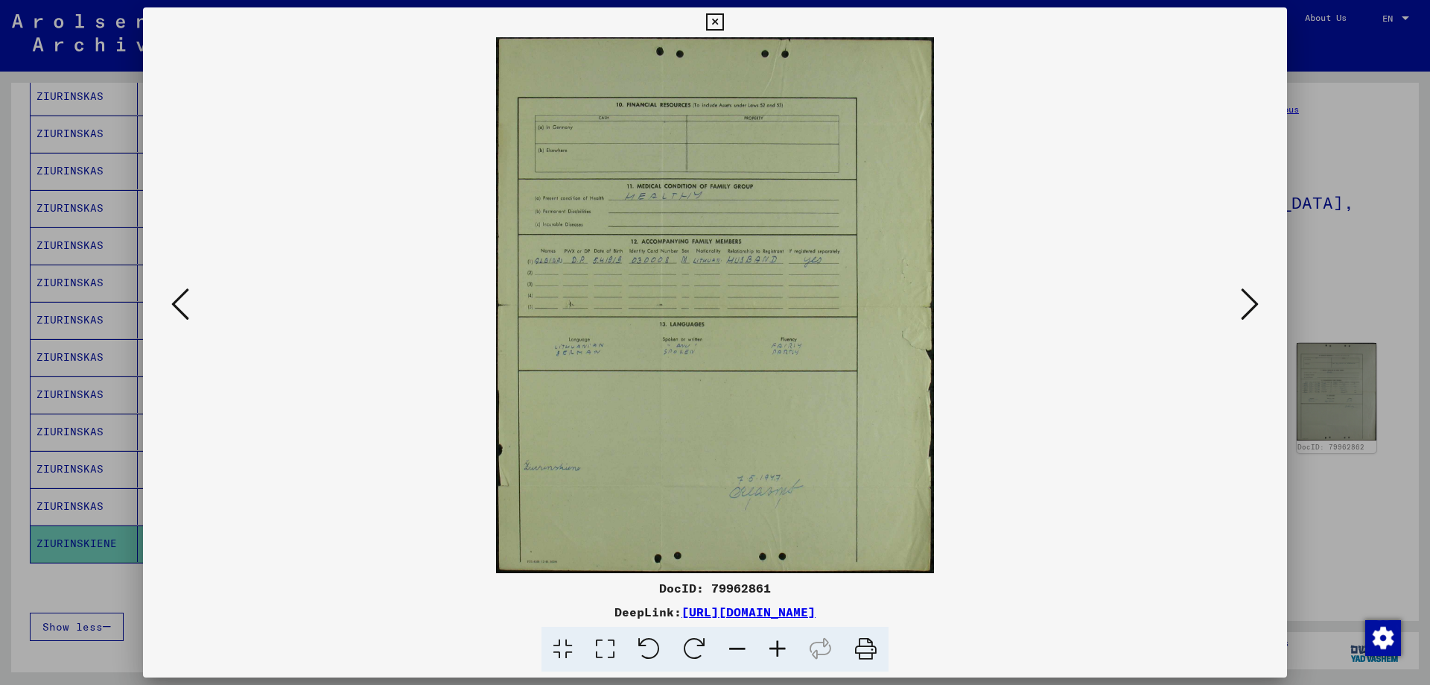
click at [1255, 300] on icon at bounding box center [1250, 304] width 18 height 36
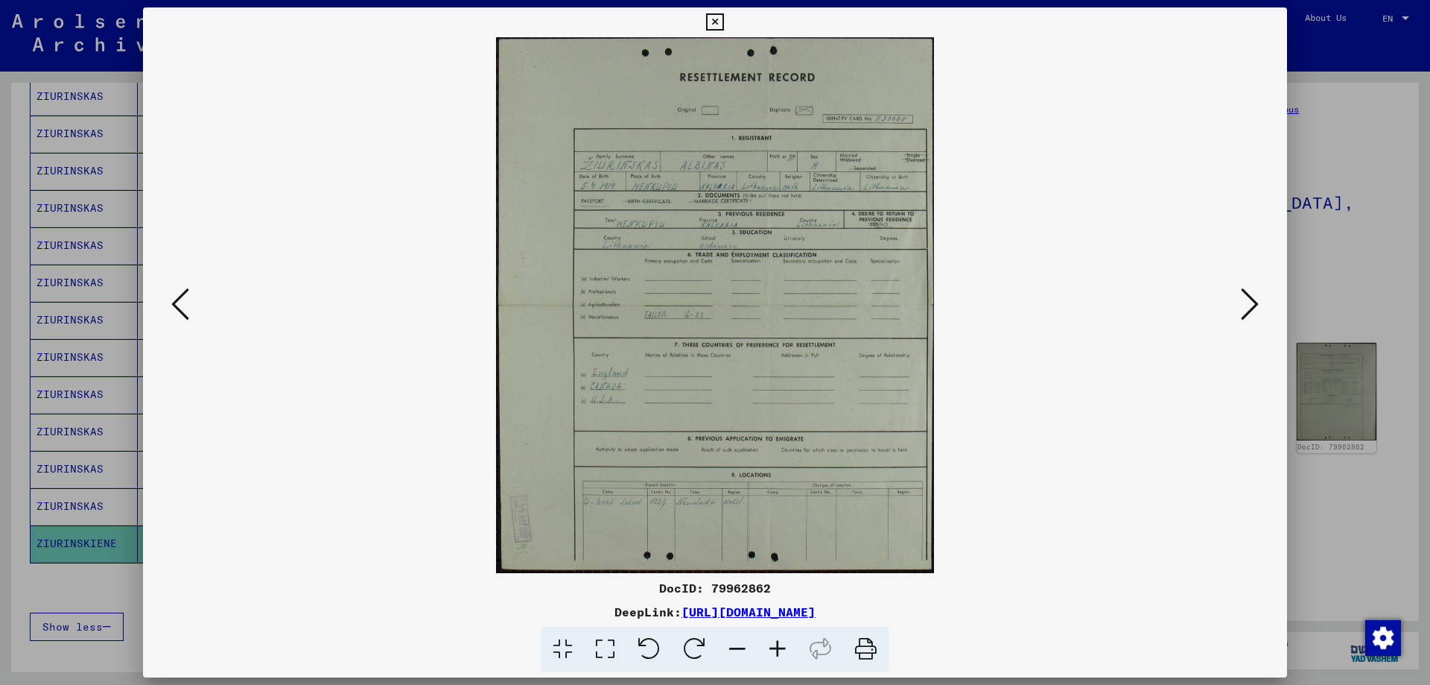
click at [1255, 300] on icon at bounding box center [1250, 304] width 18 height 36
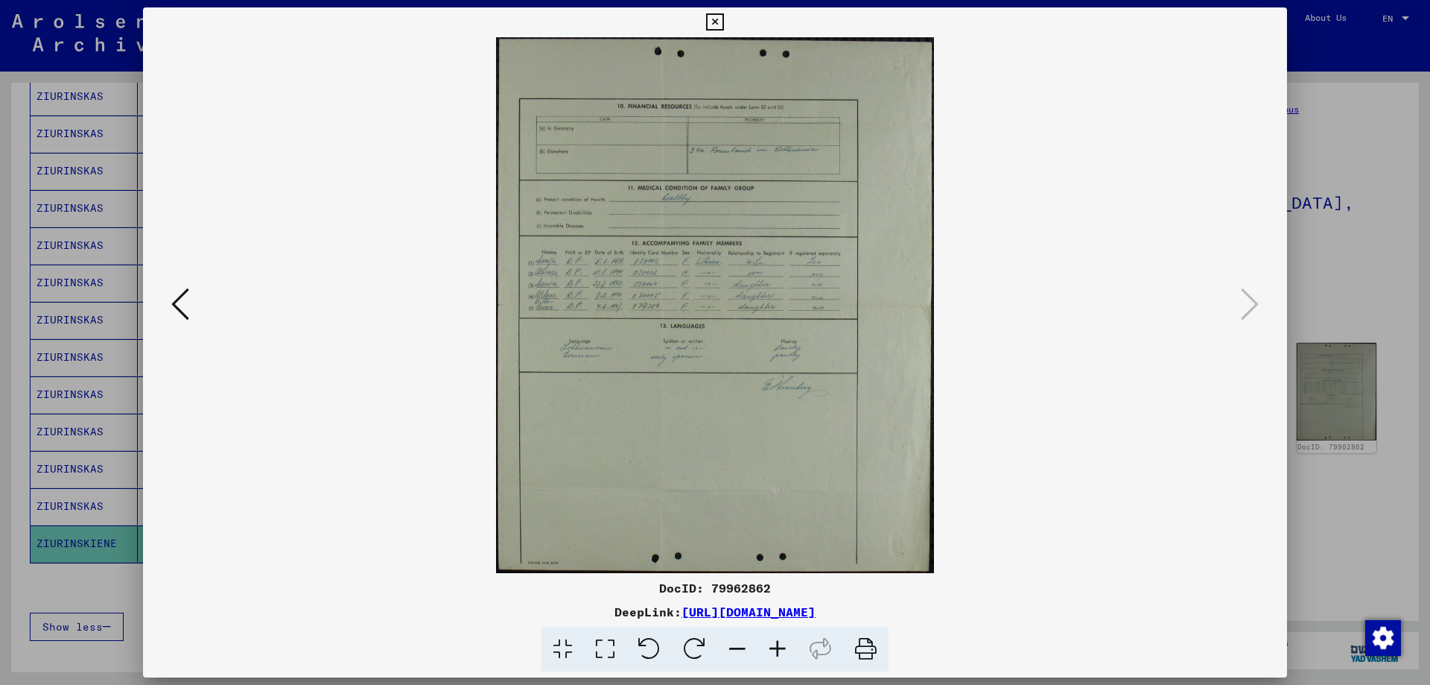
click at [716, 18] on icon at bounding box center [714, 22] width 17 height 18
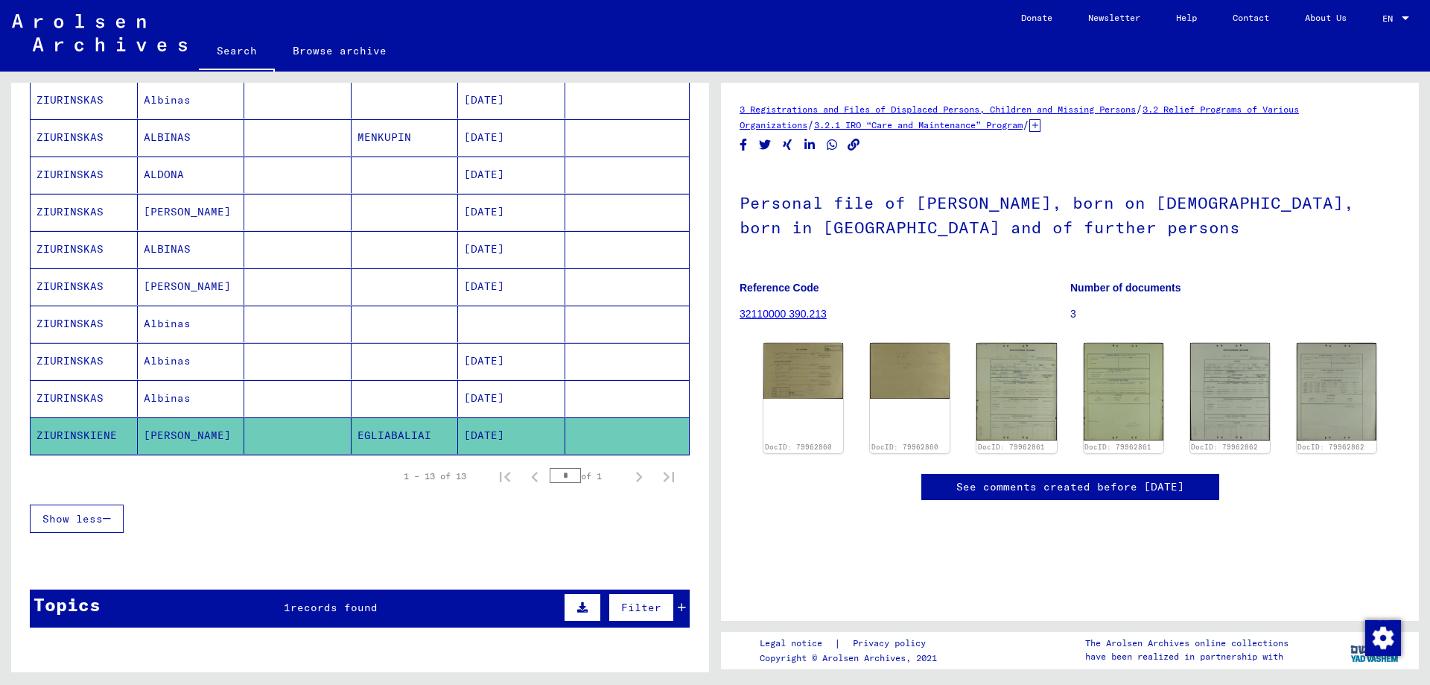
scroll to position [191, 0]
